Goal: Find specific page/section: Find specific page/section

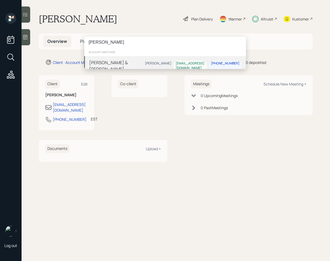
type input "[PERSON_NAME]"
click at [118, 60] on div "[PERSON_NAME] & [PERSON_NAME]" at bounding box center [116, 65] width 54 height 13
